Goal: Task Accomplishment & Management: Manage account settings

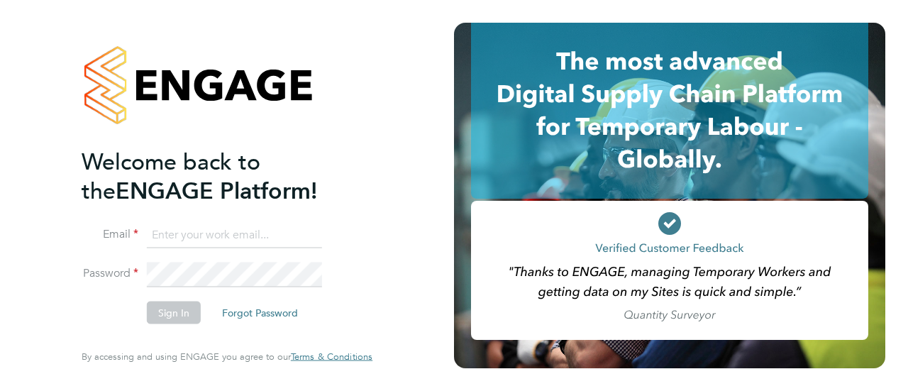
type input "[PERSON_NAME][EMAIL_ADDRESS][PERSON_NAME][PERSON_NAME][DOMAIN_NAME]"
click at [189, 317] on button "Sign In" at bounding box center [174, 312] width 54 height 23
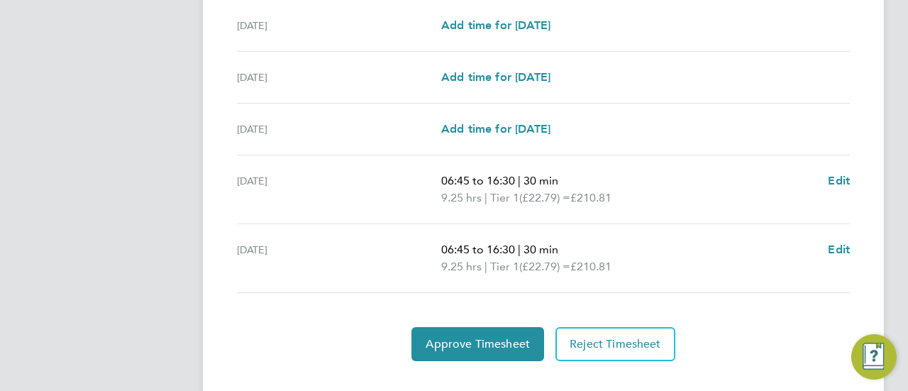
scroll to position [591, 0]
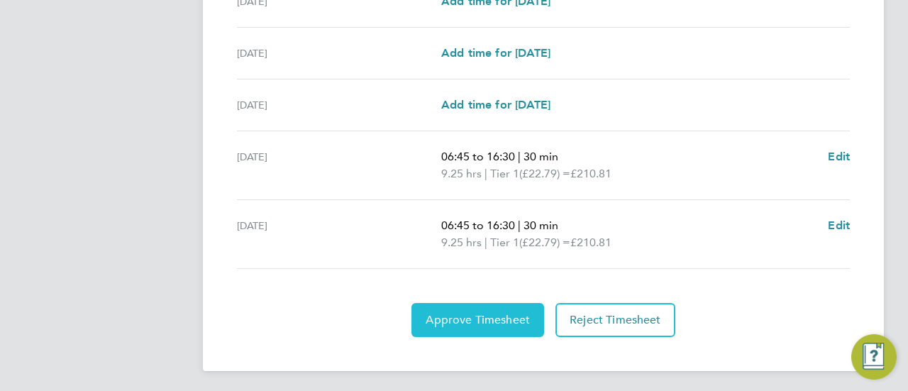
click at [516, 321] on span "Approve Timesheet" at bounding box center [478, 320] width 104 height 14
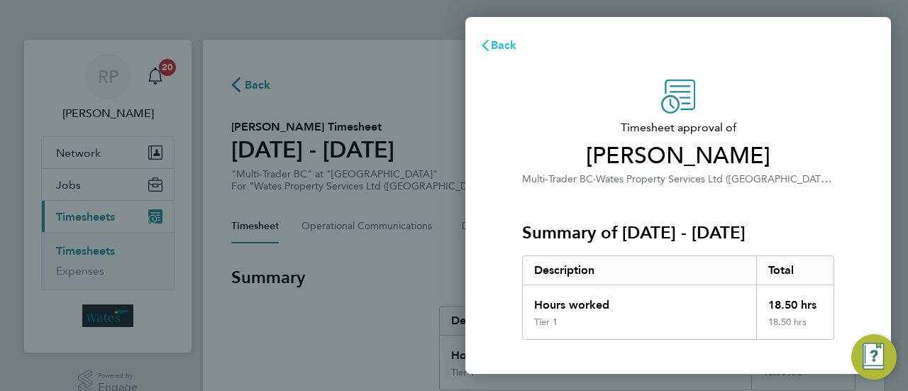
click at [496, 48] on span "Back" at bounding box center [504, 44] width 26 height 13
